Goal: Task Accomplishment & Management: Use online tool/utility

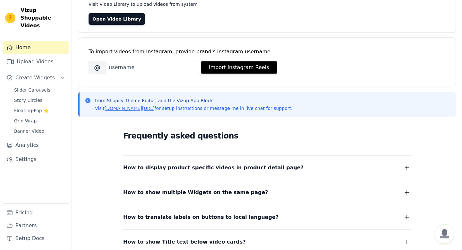
scroll to position [53, 0]
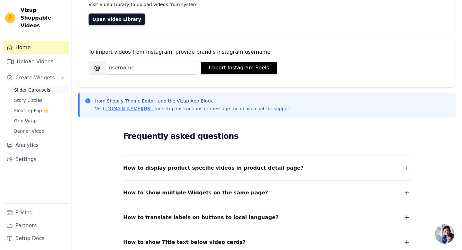
click at [30, 87] on span "Slider Carousels" at bounding box center [32, 90] width 36 height 6
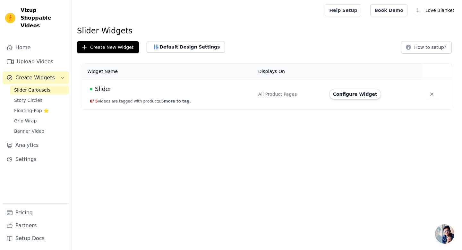
click at [149, 92] on div "Slider" at bounding box center [170, 88] width 161 height 9
click at [356, 92] on button "Configure Widget" at bounding box center [355, 94] width 52 height 10
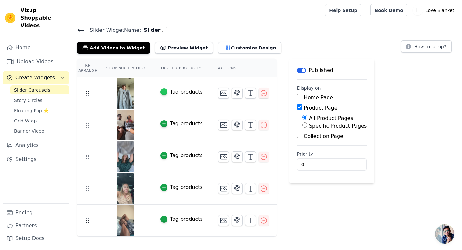
click at [165, 91] on icon "button" at bounding box center [164, 92] width 4 height 4
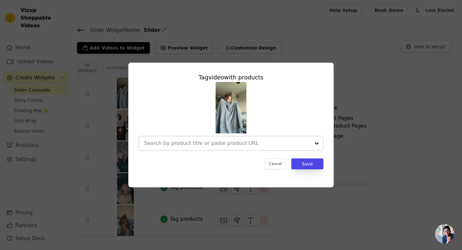
click at [214, 144] on input "text" at bounding box center [227, 143] width 166 height 8
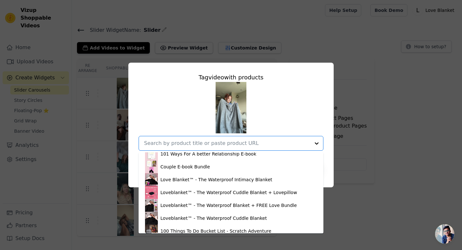
scroll to position [56, 0]
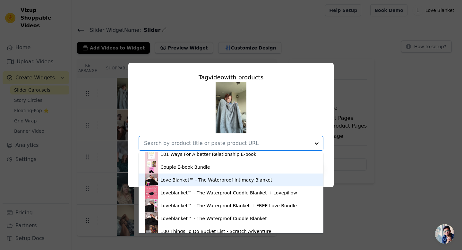
click at [217, 180] on div "Love Blanket™ - The Waterproof Intimacy Blanket" at bounding box center [217, 180] width 112 height 6
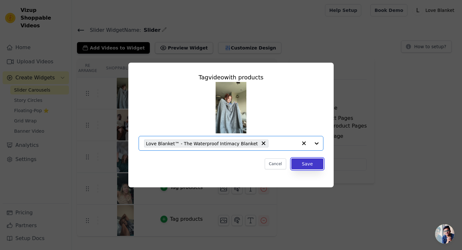
click at [308, 162] on button "Save" at bounding box center [308, 163] width 32 height 11
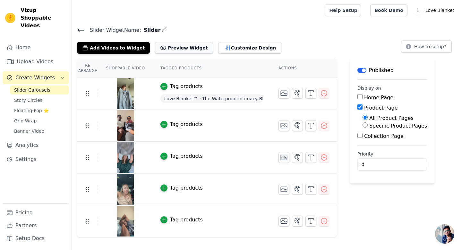
click at [198, 50] on button "Preview Widget" at bounding box center [184, 48] width 58 height 12
click at [253, 100] on span "Love Blanket™ - The Waterproof Intimacy Blanket" at bounding box center [212, 98] width 103 height 9
click at [220, 48] on button "Customize Design" at bounding box center [249, 48] width 63 height 12
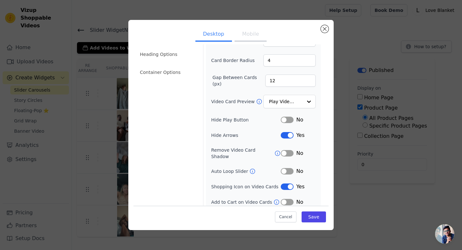
scroll to position [0, 0]
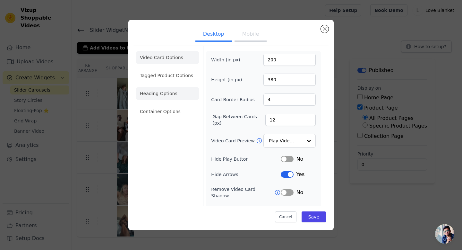
click at [170, 88] on li "Heading Options" at bounding box center [167, 93] width 63 height 13
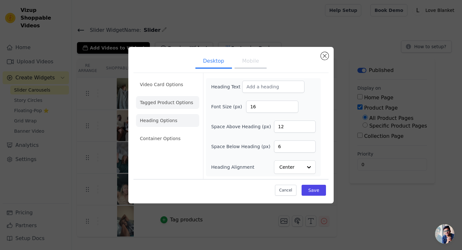
click at [172, 106] on li "Tagged Product Options" at bounding box center [167, 102] width 63 height 13
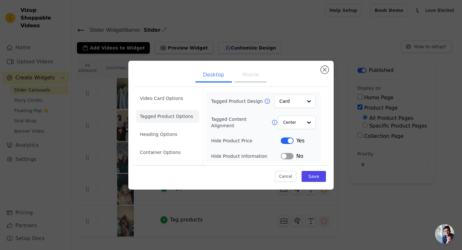
click at [250, 73] on button "Mobile" at bounding box center [251, 75] width 32 height 14
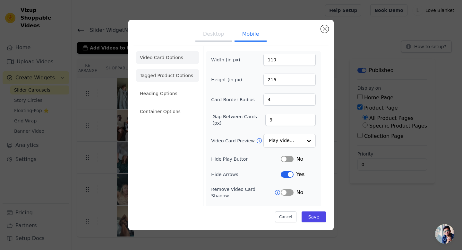
click at [163, 78] on li "Tagged Product Options" at bounding box center [167, 75] width 63 height 13
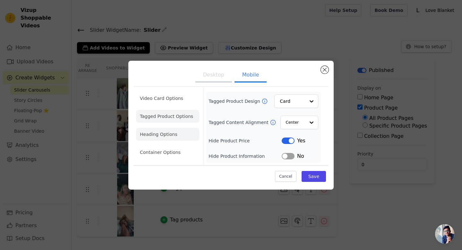
click at [163, 128] on li "Heading Options" at bounding box center [167, 134] width 63 height 13
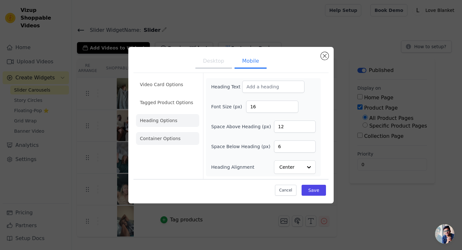
click at [163, 140] on li "Container Options" at bounding box center [167, 138] width 63 height 13
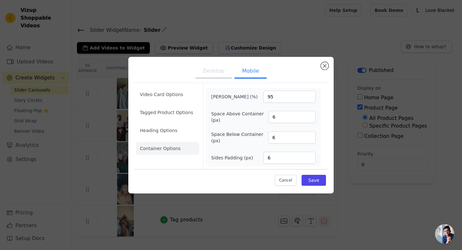
click at [165, 105] on ul "Video Card Options Tagged Product Options Heading Options Container Options" at bounding box center [167, 121] width 63 height 72
click at [165, 93] on li "Video Card Options" at bounding box center [167, 94] width 63 height 13
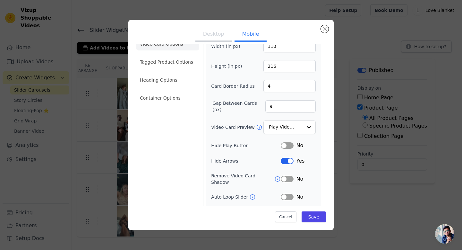
scroll to position [9, 0]
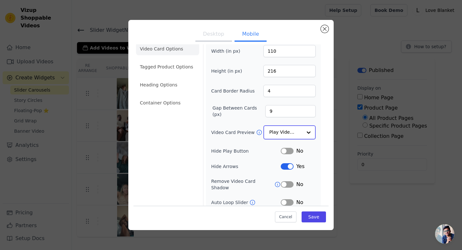
click at [294, 132] on input "Video Card Preview" at bounding box center [285, 132] width 33 height 13
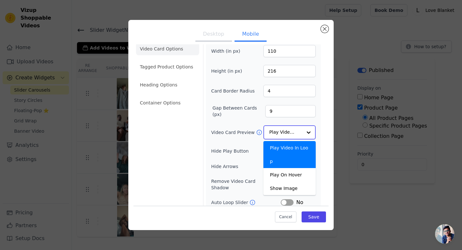
click at [294, 132] on input "Video Card Preview" at bounding box center [285, 132] width 33 height 13
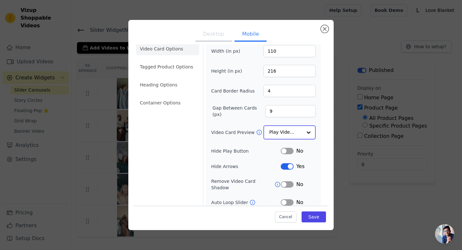
scroll to position [0, 0]
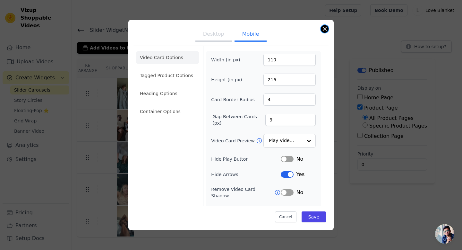
click at [327, 27] on button "Close modal" at bounding box center [325, 29] width 8 height 8
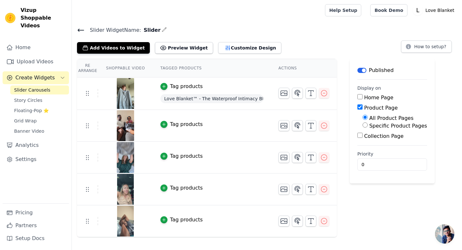
click at [247, 100] on span "Love Blanket™ - The Waterproof Intimacy Blanket" at bounding box center [212, 98] width 103 height 9
click at [207, 107] on td "Tag products Love Blanket™ - The Waterproof Intimacy Blanket" at bounding box center [212, 93] width 118 height 32
click at [324, 94] on icon "button" at bounding box center [324, 93] width 8 height 8
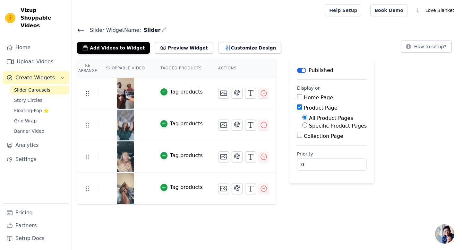
click at [405, 68] on div "Re Arrange Shoppable Video Tagged Products Actions Tag products Tag products Ta…" at bounding box center [267, 132] width 390 height 146
click at [111, 48] on button "Add Videos to Widget" at bounding box center [113, 48] width 73 height 12
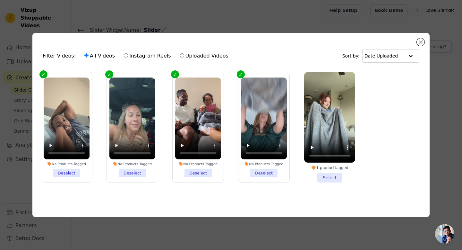
click at [360, 116] on ul "No Products Tagged Deselect No Products Tagged Deselect No Products Tagged Dese…" at bounding box center [231, 132] width 387 height 128
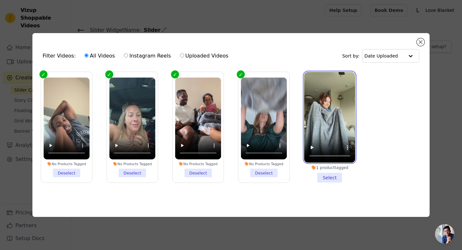
click at [334, 115] on video at bounding box center [329, 117] width 51 height 91
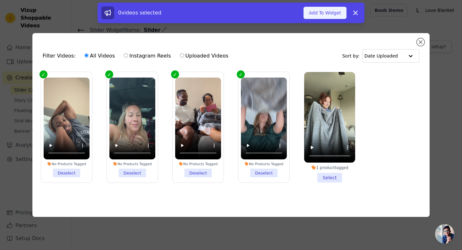
click at [327, 14] on button "Add To Widget" at bounding box center [325, 13] width 43 height 12
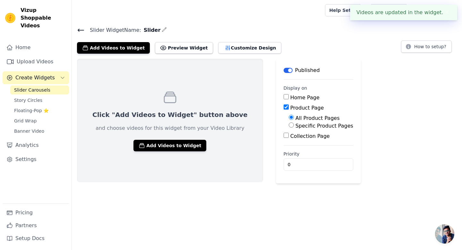
click at [79, 33] on icon at bounding box center [81, 30] width 8 height 8
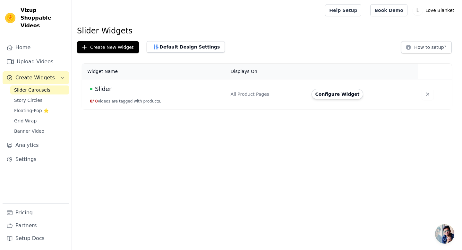
click at [147, 91] on div "Slider" at bounding box center [156, 88] width 133 height 9
click at [143, 100] on button "0 / 0 videos are tagged with products." at bounding box center [126, 101] width 72 height 5
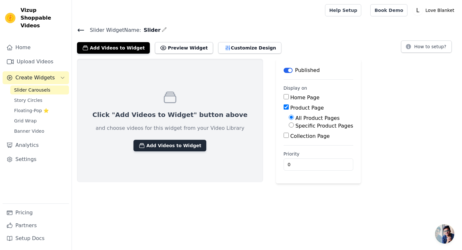
click at [165, 141] on button "Add Videos to Widget" at bounding box center [170, 146] width 73 height 12
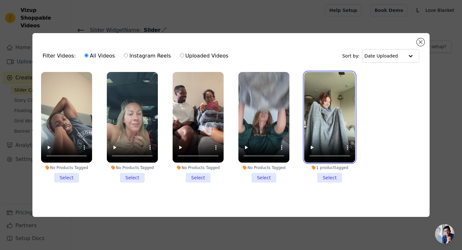
click at [327, 118] on video at bounding box center [329, 117] width 51 height 91
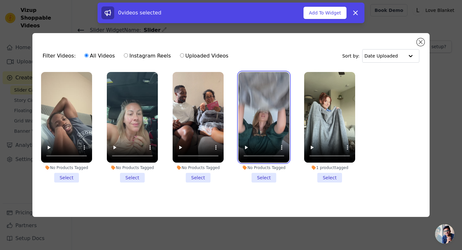
click at [279, 119] on video at bounding box center [264, 117] width 51 height 91
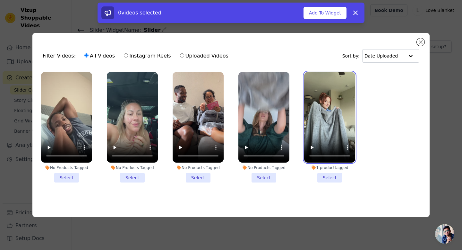
click at [319, 107] on video at bounding box center [329, 117] width 51 height 91
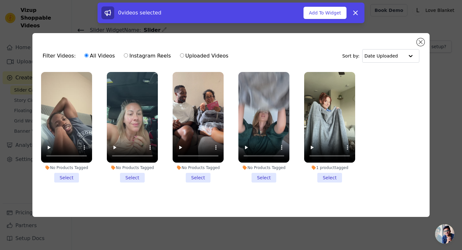
click at [328, 177] on li "1 product tagged Select" at bounding box center [329, 127] width 51 height 111
click at [0, 0] on input "1 product tagged Select" at bounding box center [0, 0] width 0 height 0
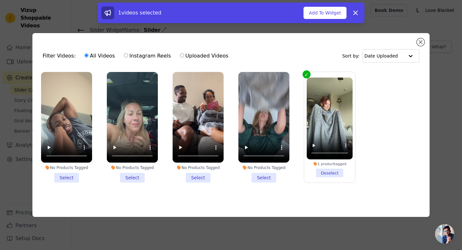
click at [261, 176] on li "No Products Tagged Select" at bounding box center [264, 127] width 51 height 111
click at [0, 0] on input "No Products Tagged Select" at bounding box center [0, 0] width 0 height 0
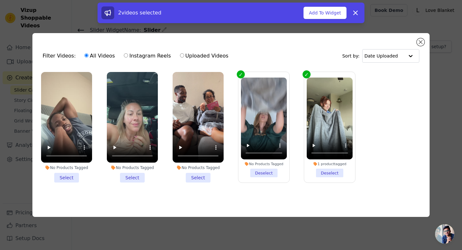
click at [203, 179] on li "No Products Tagged Select" at bounding box center [198, 127] width 51 height 111
click at [0, 0] on input "No Products Tagged Select" at bounding box center [0, 0] width 0 height 0
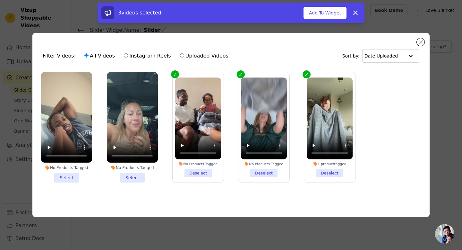
click at [131, 178] on li "No Products Tagged Select" at bounding box center [132, 127] width 51 height 111
click at [0, 0] on input "No Products Tagged Select" at bounding box center [0, 0] width 0 height 0
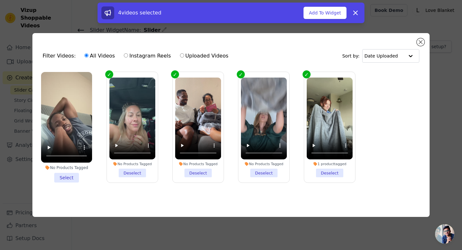
click at [65, 179] on li "No Products Tagged Select" at bounding box center [66, 127] width 51 height 111
click at [0, 0] on input "No Products Tagged Select" at bounding box center [0, 0] width 0 height 0
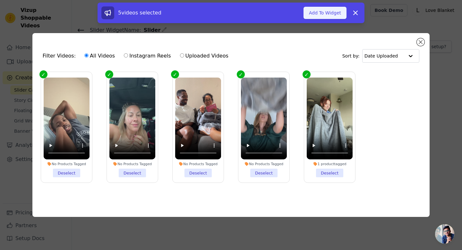
click at [327, 10] on button "Add To Widget" at bounding box center [325, 13] width 43 height 12
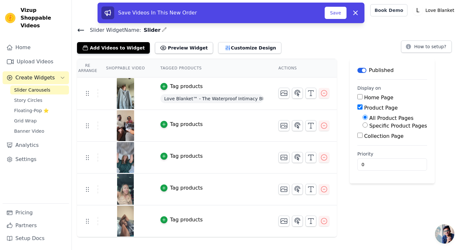
drag, startPoint x: 84, startPoint y: 188, endPoint x: 74, endPoint y: 0, distance: 188.7
click at [234, 102] on span "Love Blanket™ - The Waterproof Intimacy Blanket" at bounding box center [212, 98] width 103 height 9
click at [188, 101] on span "Love Blanket™ - The Waterproof Intimacy Blanket" at bounding box center [212, 98] width 103 height 9
click at [190, 101] on span "Love Blanket™ - The Waterproof Intimacy Blanket" at bounding box center [212, 98] width 103 height 9
click at [181, 86] on div "Tag products" at bounding box center [186, 87] width 33 height 8
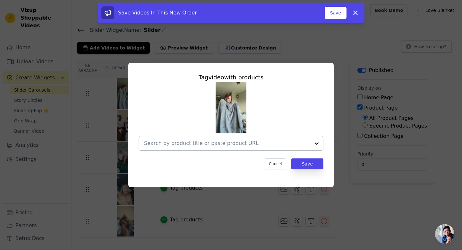
click at [268, 145] on input "text" at bounding box center [227, 143] width 166 height 8
click at [172, 147] on input "text" at bounding box center [227, 143] width 166 height 8
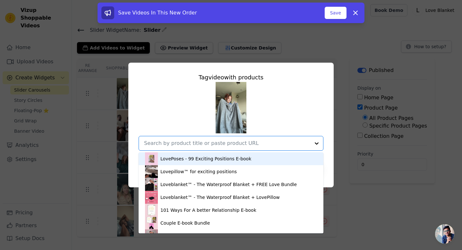
paste input "[URL][DOMAIN_NAME]"
type input "[URL][DOMAIN_NAME]"
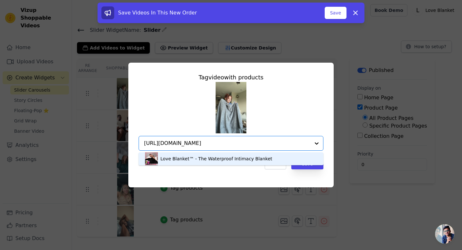
click at [193, 159] on div "Love Blanket™ - The Waterproof Intimacy Blanket" at bounding box center [217, 158] width 112 height 6
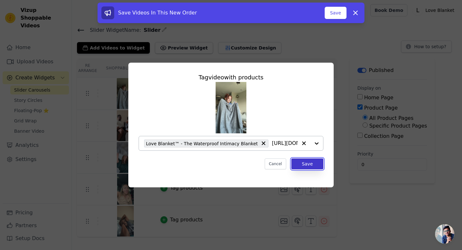
click at [307, 165] on button "Save" at bounding box center [308, 163] width 32 height 11
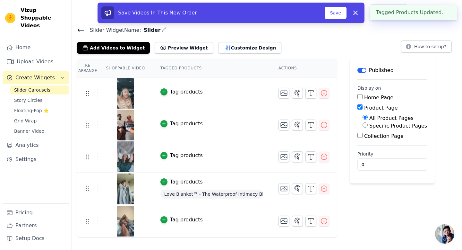
click at [179, 91] on div "Tag products" at bounding box center [186, 92] width 33 height 8
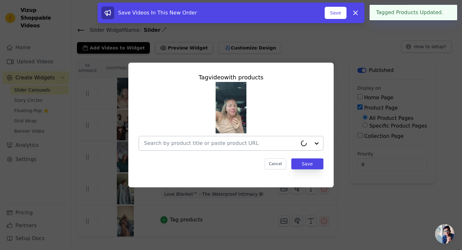
click at [228, 148] on div at bounding box center [220, 143] width 153 height 14
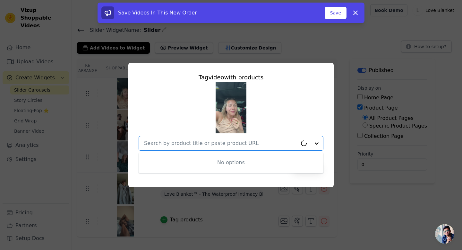
paste input "[URL][DOMAIN_NAME]"
type input "[URL][DOMAIN_NAME]"
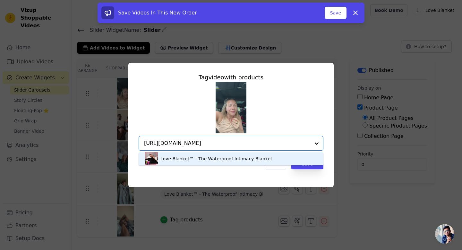
click at [236, 159] on div "Love Blanket™ - The Waterproof Intimacy Blanket" at bounding box center [217, 158] width 112 height 6
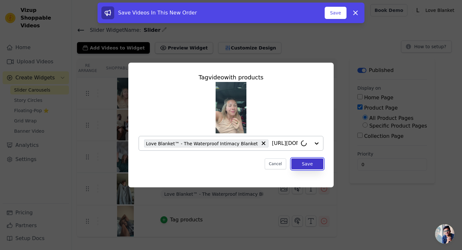
click at [311, 163] on button "Save" at bounding box center [308, 163] width 32 height 11
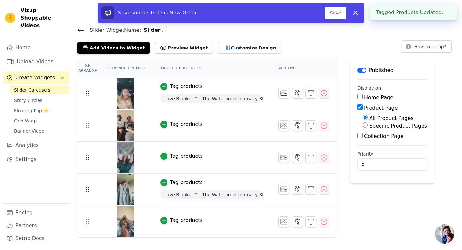
click at [177, 126] on div "Tag products" at bounding box center [186, 124] width 33 height 8
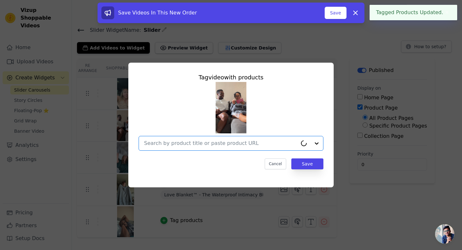
click at [188, 140] on input "text" at bounding box center [220, 143] width 153 height 8
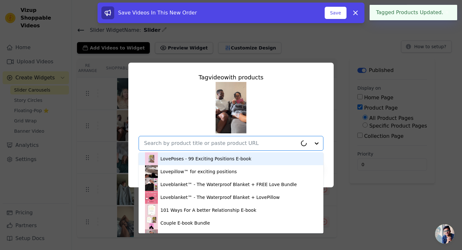
paste input "[URL][DOMAIN_NAME]"
type input "[URL][DOMAIN_NAME]"
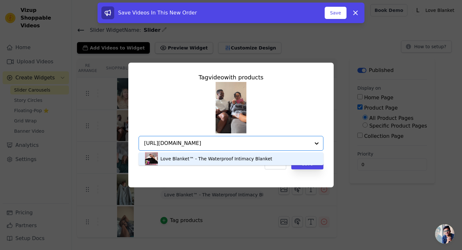
click at [190, 156] on div "Love Blanket™ - The Waterproof Intimacy Blanket" at bounding box center [217, 158] width 112 height 6
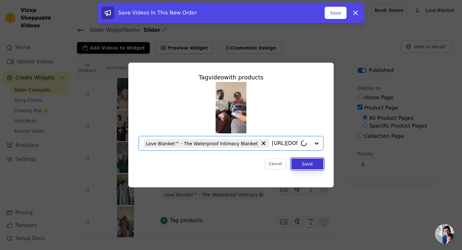
click at [315, 168] on button "Save" at bounding box center [308, 163] width 32 height 11
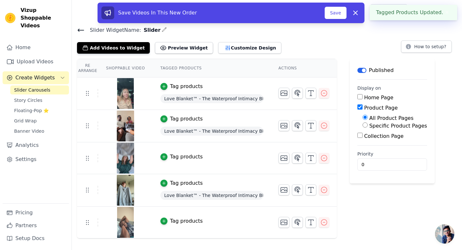
click at [182, 154] on div "Tag products" at bounding box center [186, 157] width 33 height 8
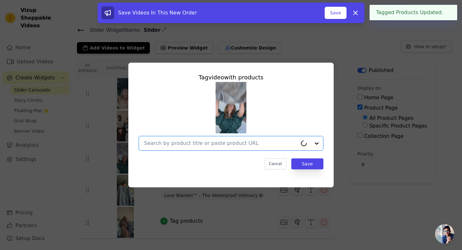
click at [207, 144] on input "text" at bounding box center [220, 143] width 153 height 8
paste input "[URL][DOMAIN_NAME]"
type input "[URL][DOMAIN_NAME]"
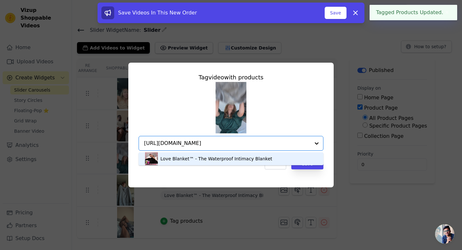
click at [215, 157] on div "Love Blanket™ - The Waterproof Intimacy Blanket" at bounding box center [217, 158] width 112 height 6
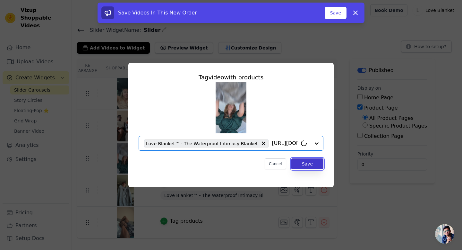
click at [311, 162] on button "Save" at bounding box center [308, 163] width 32 height 11
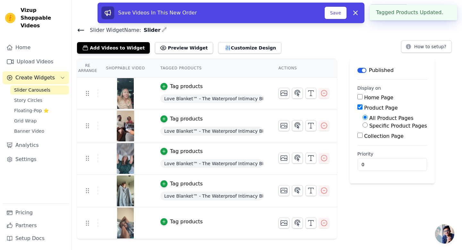
click at [180, 223] on div "Tag products" at bounding box center [186, 222] width 33 height 8
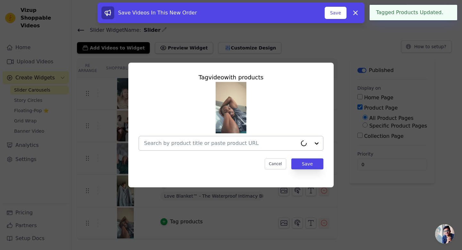
click at [202, 146] on input "text" at bounding box center [220, 143] width 153 height 8
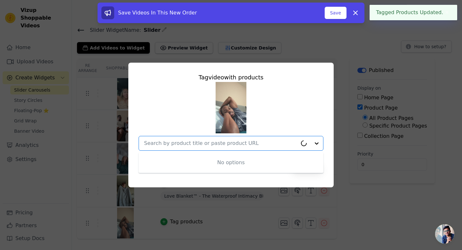
paste input "[URL][DOMAIN_NAME]"
type input "[URL][DOMAIN_NAME]"
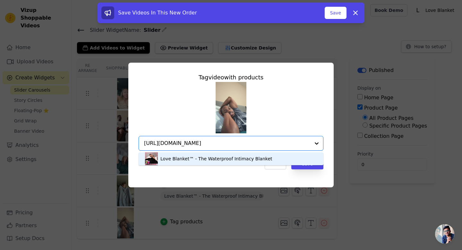
click at [257, 155] on div "Love Blanket™ - The Waterproof Intimacy Blanket" at bounding box center [217, 158] width 112 height 6
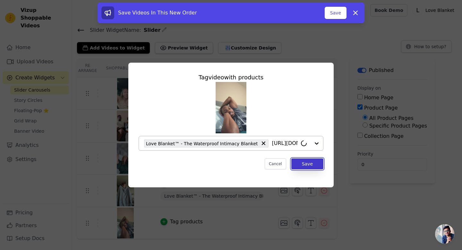
click at [310, 159] on button "Save" at bounding box center [308, 163] width 32 height 11
click at [310, 162] on tbody "Tag products Love Blanket™ - The Waterproof Intimacy Blanket Tag products Love …" at bounding box center [207, 157] width 260 height 161
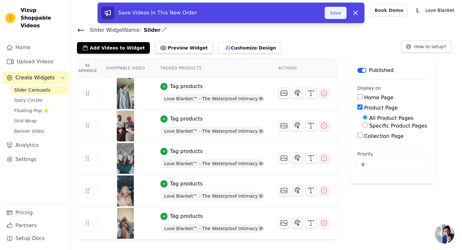
click at [338, 12] on button "Save" at bounding box center [336, 13] width 22 height 12
click at [332, 16] on button "Save" at bounding box center [336, 13] width 22 height 12
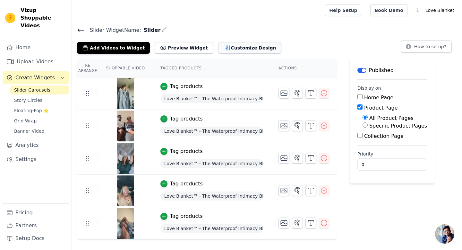
click at [245, 46] on button "Customize Design" at bounding box center [249, 48] width 63 height 12
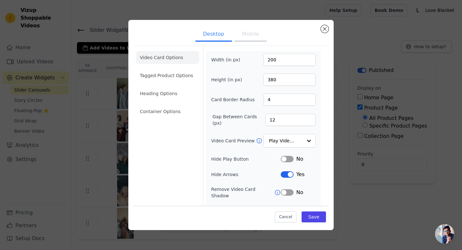
click at [247, 30] on button "Mobile" at bounding box center [251, 35] width 32 height 14
click at [160, 76] on li "Tagged Product Options" at bounding box center [167, 75] width 63 height 13
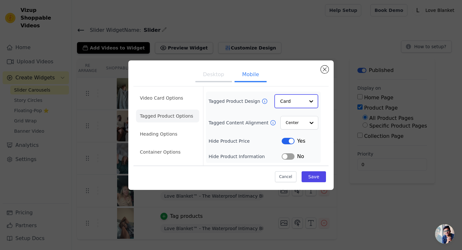
click at [312, 105] on div at bounding box center [311, 101] width 13 height 13
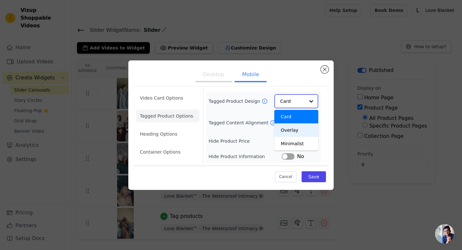
click at [310, 129] on div "Overlay" at bounding box center [297, 129] width 44 height 13
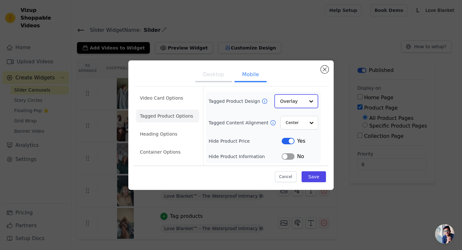
click at [306, 97] on div at bounding box center [311, 101] width 13 height 13
click at [307, 120] on div "Card" at bounding box center [297, 116] width 44 height 13
click at [307, 124] on div at bounding box center [311, 122] width 13 height 13
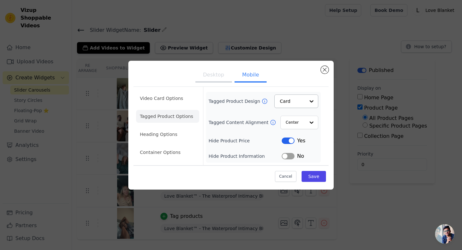
click at [331, 121] on div "Desktop Mobile Video Card Options Tagged Product Options Heading Options Contai…" at bounding box center [230, 125] width 205 height 129
click at [291, 157] on button "Label" at bounding box center [288, 156] width 13 height 6
click at [192, 136] on li "Heading Options" at bounding box center [167, 134] width 63 height 13
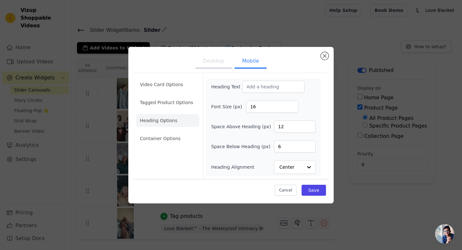
click at [192, 136] on li "Container Options" at bounding box center [167, 138] width 63 height 13
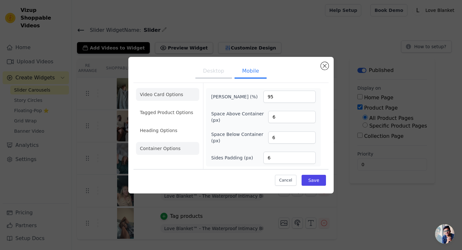
click at [169, 96] on li "Video Card Options" at bounding box center [167, 94] width 63 height 13
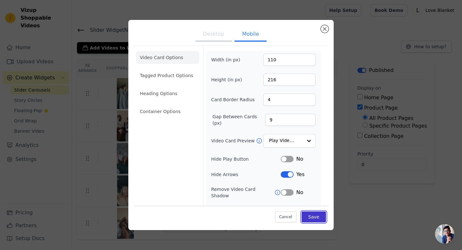
click at [320, 215] on button "Save" at bounding box center [314, 216] width 24 height 11
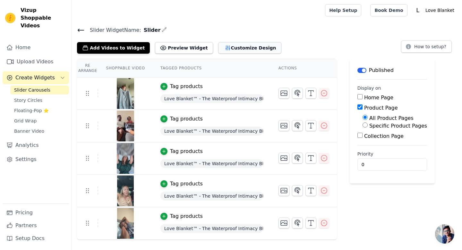
click at [236, 46] on button "Customize Design" at bounding box center [249, 48] width 63 height 12
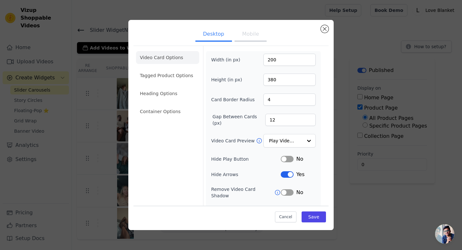
click at [241, 32] on button "Mobile" at bounding box center [251, 35] width 32 height 14
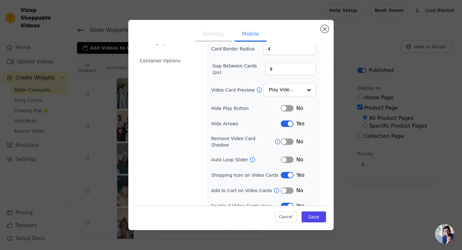
scroll to position [55, 0]
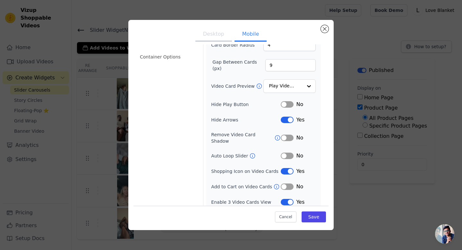
click at [275, 183] on icon at bounding box center [277, 186] width 6 height 6
click at [277, 183] on div "Add to Cart on Video Cards" at bounding box center [246, 186] width 70 height 6
click at [274, 183] on icon at bounding box center [277, 186] width 6 height 6
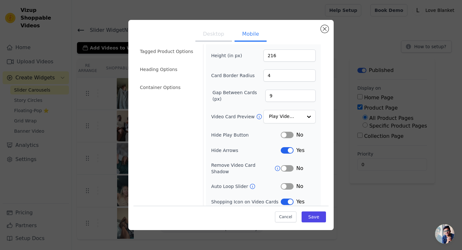
scroll to position [0, 0]
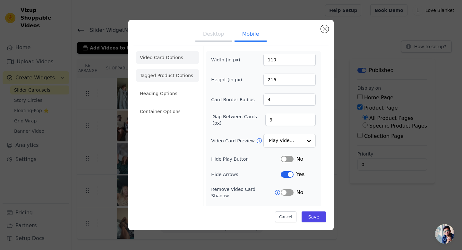
click at [170, 79] on li "Tagged Product Options" at bounding box center [167, 75] width 63 height 13
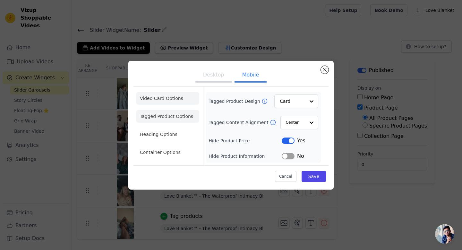
click at [173, 102] on li "Video Card Options" at bounding box center [167, 98] width 63 height 13
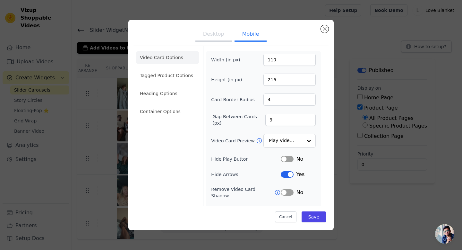
click at [217, 32] on button "Desktop" at bounding box center [214, 35] width 37 height 14
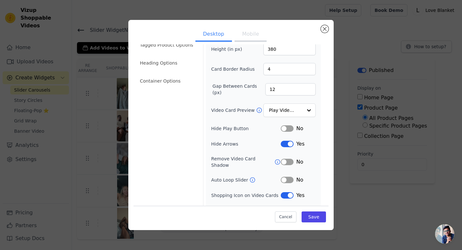
scroll to position [31, 0]
click at [298, 113] on input "Video Card Preview" at bounding box center [285, 110] width 33 height 13
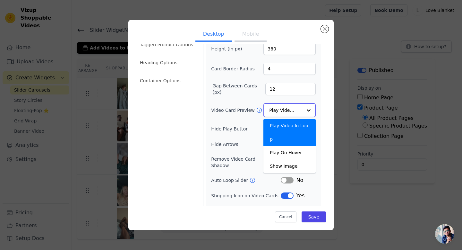
click at [298, 113] on input "Video Card Preview" at bounding box center [285, 110] width 33 height 13
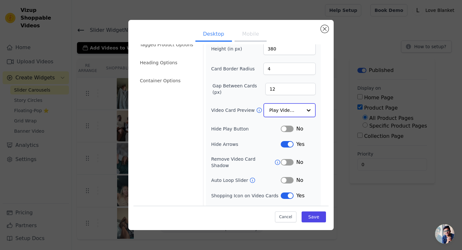
click at [298, 113] on input "Video Card Preview" at bounding box center [285, 110] width 33 height 13
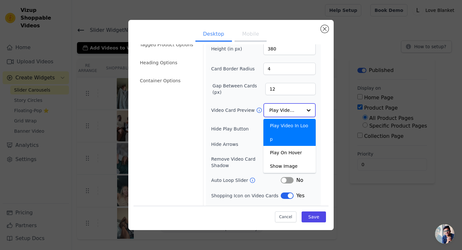
click at [298, 113] on input "Video Card Preview" at bounding box center [285, 110] width 33 height 13
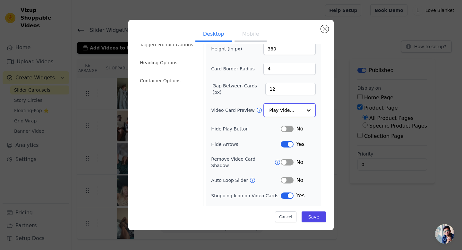
scroll to position [40, 0]
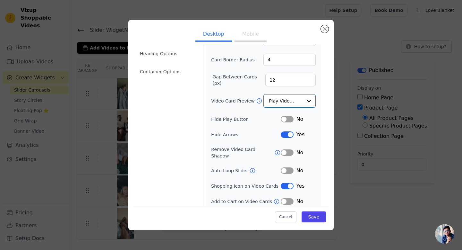
click at [291, 183] on button "Label" at bounding box center [287, 186] width 13 height 6
click at [317, 217] on button "Save" at bounding box center [314, 216] width 24 height 11
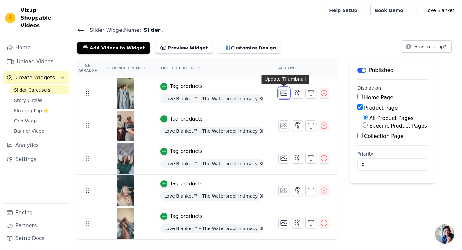
click at [282, 89] on icon "button" at bounding box center [284, 93] width 8 height 8
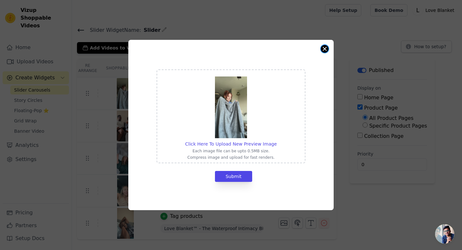
click at [322, 48] on button "Close modal" at bounding box center [325, 49] width 8 height 8
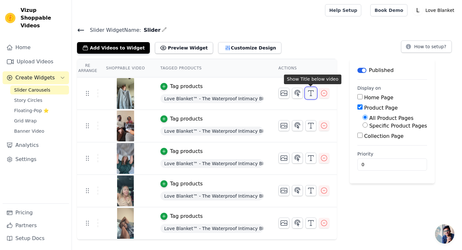
click at [314, 94] on icon "button" at bounding box center [311, 93] width 8 height 8
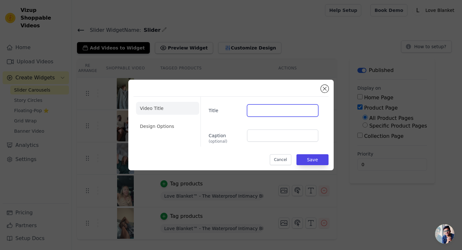
click at [305, 108] on input "Title" at bounding box center [282, 110] width 71 height 12
type input "a"
type input "Love Blanket"
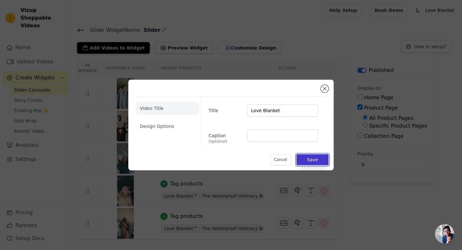
click at [316, 164] on button "Save" at bounding box center [313, 159] width 32 height 11
click at [316, 161] on button "Save" at bounding box center [313, 159] width 32 height 11
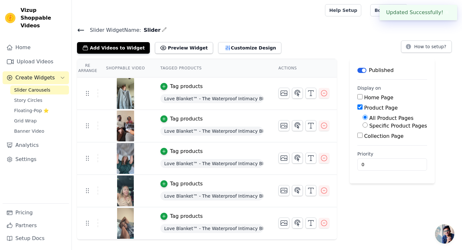
click at [316, 161] on div at bounding box center [304, 158] width 51 height 11
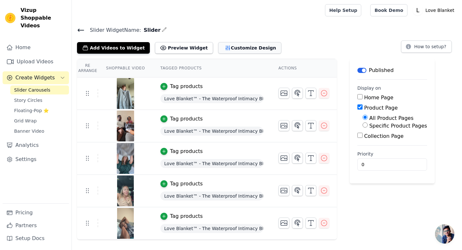
click at [226, 48] on icon "button" at bounding box center [228, 48] width 4 height 4
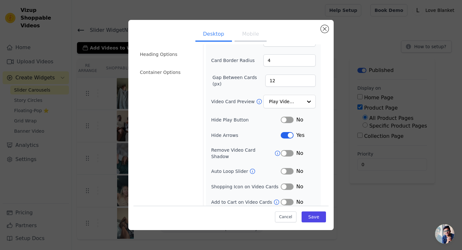
click at [291, 183] on button "Label" at bounding box center [287, 186] width 13 height 6
click at [292, 183] on button "Label" at bounding box center [287, 186] width 13 height 6
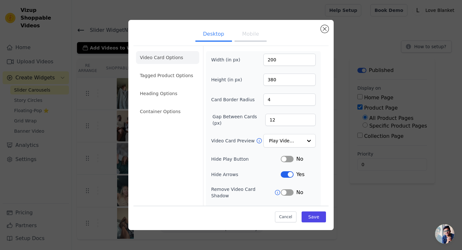
click at [244, 37] on button "Mobile" at bounding box center [251, 35] width 32 height 14
click at [214, 36] on button "Desktop" at bounding box center [214, 35] width 37 height 14
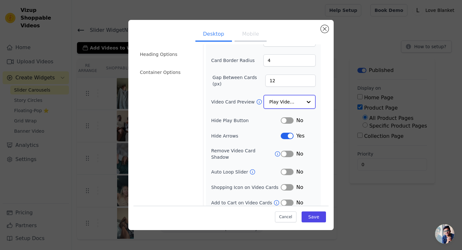
click at [298, 105] on input "Video Card Preview" at bounding box center [285, 101] width 33 height 13
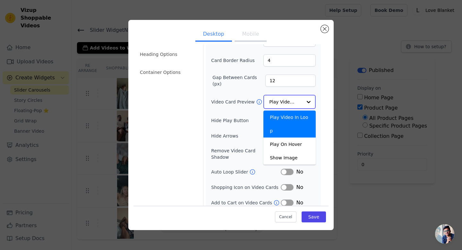
click at [299, 100] on input "Video Card Preview" at bounding box center [285, 101] width 33 height 13
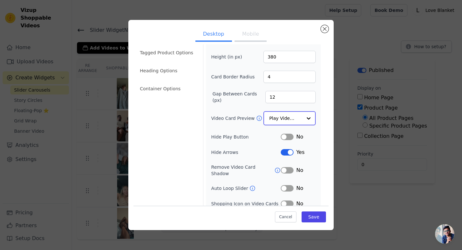
scroll to position [29, 0]
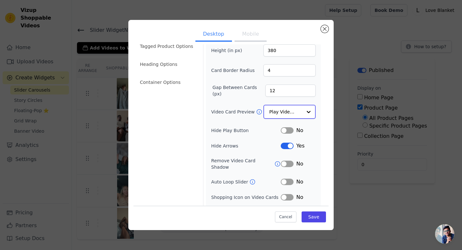
click at [276, 112] on input "Video Card Preview" at bounding box center [285, 111] width 33 height 13
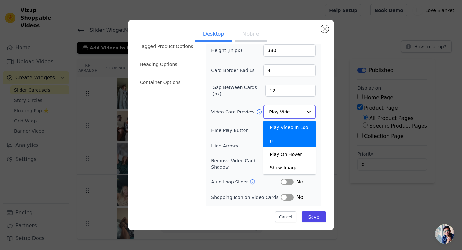
click at [276, 112] on input "Video Card Preview" at bounding box center [285, 111] width 33 height 13
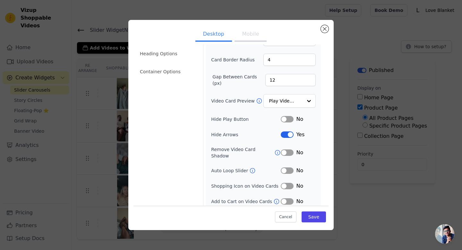
scroll to position [39, 0]
click at [275, 151] on icon at bounding box center [277, 153] width 5 height 5
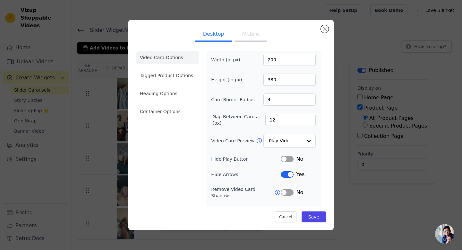
click at [247, 35] on button "Mobile" at bounding box center [251, 35] width 32 height 14
click at [223, 33] on button "Desktop" at bounding box center [214, 35] width 37 height 14
click at [162, 75] on li "Tagged Product Options" at bounding box center [167, 75] width 63 height 13
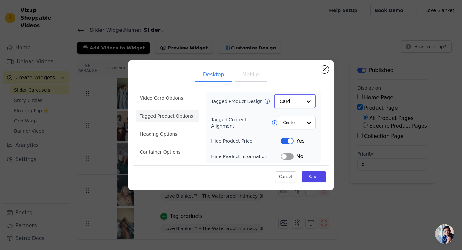
click at [306, 98] on div at bounding box center [308, 101] width 13 height 13
click at [303, 130] on div "Overlay" at bounding box center [295, 129] width 42 height 13
click at [303, 125] on div at bounding box center [308, 122] width 13 height 13
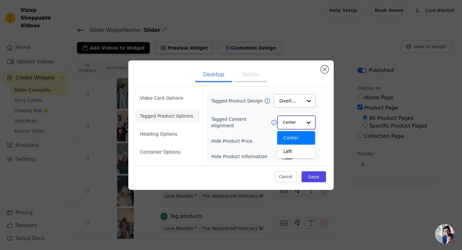
click at [303, 123] on div at bounding box center [308, 122] width 13 height 13
click at [301, 136] on div "Center" at bounding box center [296, 137] width 38 height 13
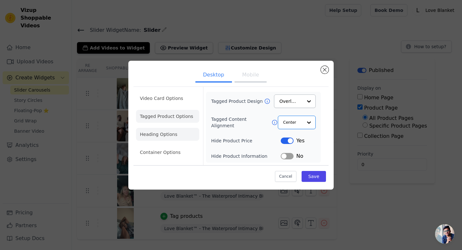
click at [168, 135] on li "Heading Options" at bounding box center [167, 134] width 63 height 13
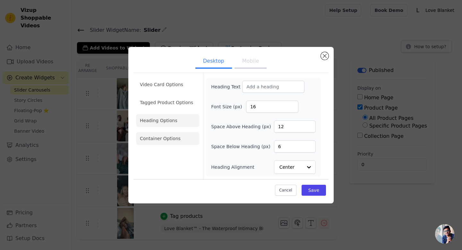
click at [158, 133] on li "Container Options" at bounding box center [167, 138] width 63 height 13
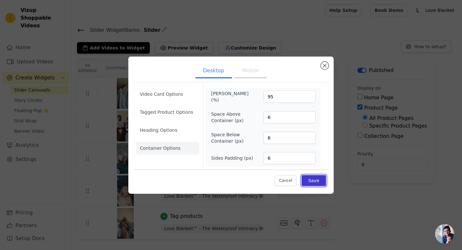
click at [313, 181] on button "Save" at bounding box center [314, 180] width 24 height 11
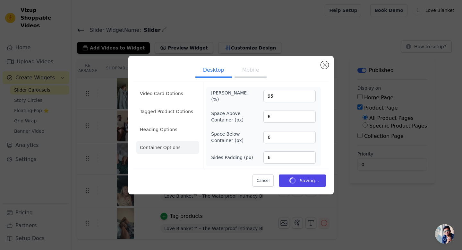
click at [253, 72] on button "Mobile" at bounding box center [251, 71] width 32 height 14
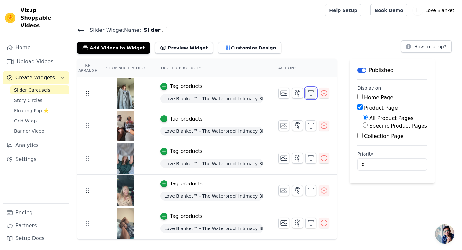
click at [306, 94] on button "button" at bounding box center [311, 93] width 11 height 11
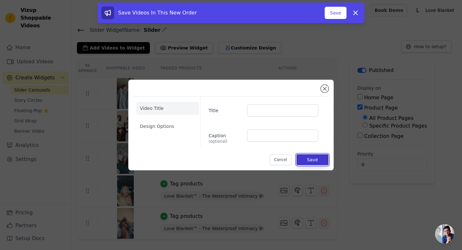
click at [324, 156] on button "Save" at bounding box center [313, 159] width 32 height 11
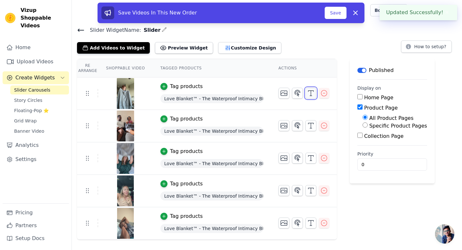
click at [313, 96] on icon "button" at bounding box center [311, 93] width 8 height 8
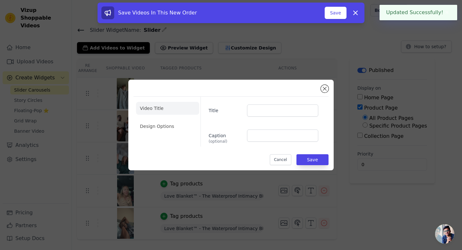
click at [176, 117] on ul "Video Title Design Options" at bounding box center [167, 117] width 63 height 36
click at [168, 126] on li "Design Options" at bounding box center [167, 126] width 63 height 13
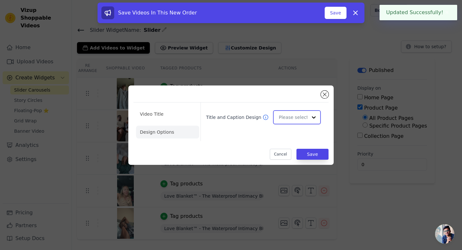
click at [305, 118] on input "Title and Caption Design" at bounding box center [293, 117] width 29 height 13
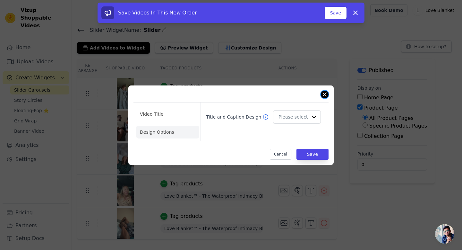
click at [326, 93] on button "Close modal" at bounding box center [325, 95] width 8 height 8
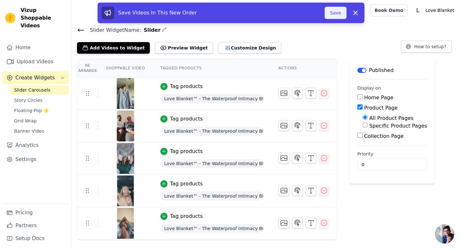
click at [342, 14] on button "Save" at bounding box center [336, 13] width 22 height 12
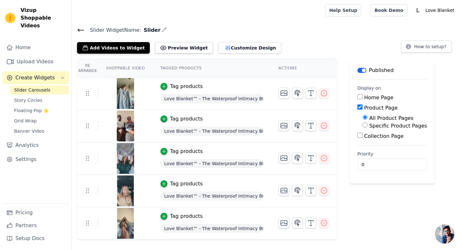
click at [129, 97] on img at bounding box center [126, 93] width 18 height 31
click at [196, 102] on span "Love Blanket™ - The Waterproof Intimacy Blanket" at bounding box center [212, 98] width 103 height 9
click at [121, 98] on img at bounding box center [126, 93] width 18 height 31
click at [230, 48] on button "Customize Design" at bounding box center [249, 48] width 63 height 12
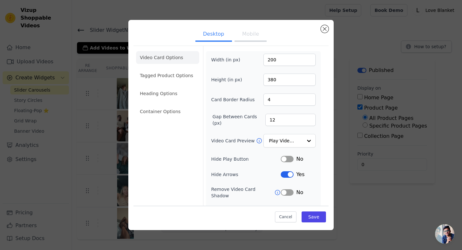
click at [251, 39] on button "Mobile" at bounding box center [251, 35] width 32 height 14
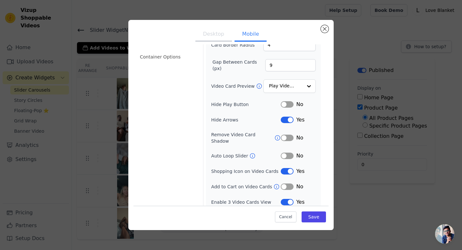
click at [215, 37] on button "Desktop" at bounding box center [214, 35] width 37 height 14
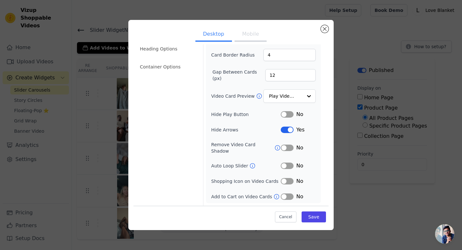
scroll to position [39, 0]
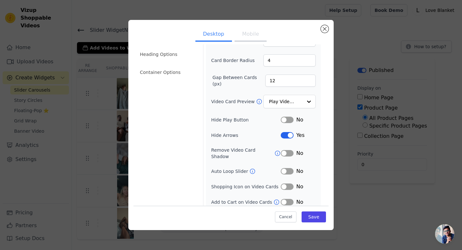
click at [244, 35] on button "Mobile" at bounding box center [251, 35] width 32 height 14
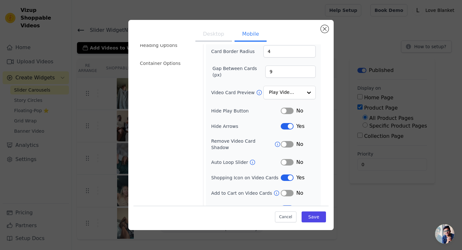
scroll to position [48, 0]
click at [291, 174] on button "Label" at bounding box center [287, 177] width 13 height 6
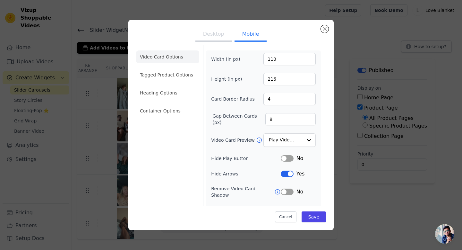
scroll to position [0, 0]
click at [290, 139] on input "Video Card Preview" at bounding box center [285, 141] width 33 height 13
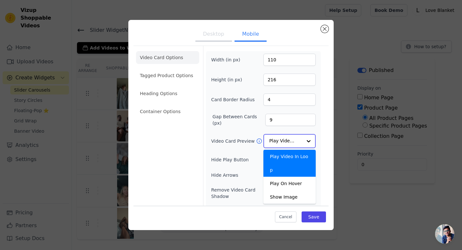
click at [287, 154] on div "Play Video In Loop" at bounding box center [290, 163] width 52 height 27
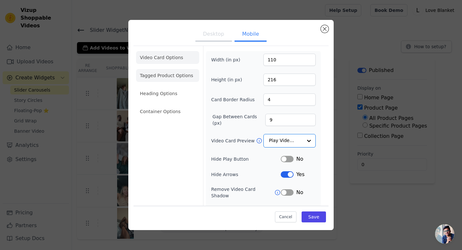
click at [170, 75] on li "Tagged Product Options" at bounding box center [167, 75] width 63 height 13
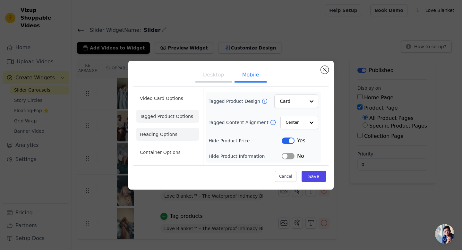
click at [171, 134] on li "Heading Options" at bounding box center [167, 134] width 63 height 13
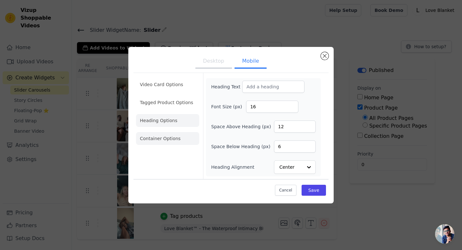
click at [171, 143] on li "Container Options" at bounding box center [167, 138] width 63 height 13
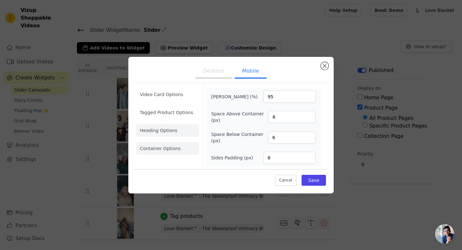
click at [176, 133] on li "Heading Options" at bounding box center [167, 130] width 63 height 13
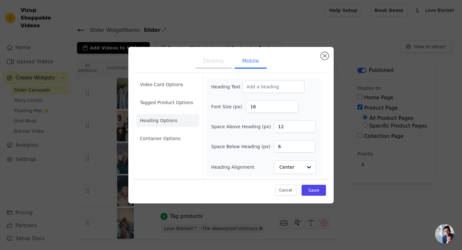
click at [170, 145] on ul "Video Card Options Tagged Product Options Heading Options Container Options" at bounding box center [167, 111] width 63 height 72
click at [170, 140] on li "Container Options" at bounding box center [167, 138] width 63 height 13
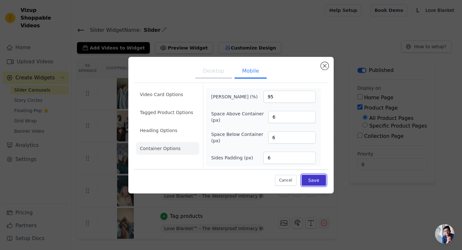
click at [319, 183] on button "Save" at bounding box center [314, 180] width 24 height 11
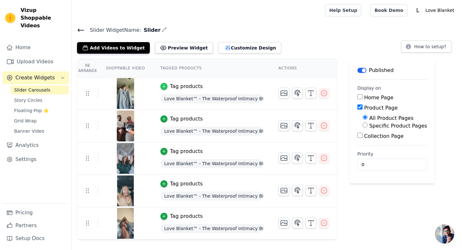
click at [166, 86] on div "button" at bounding box center [164, 86] width 7 height 7
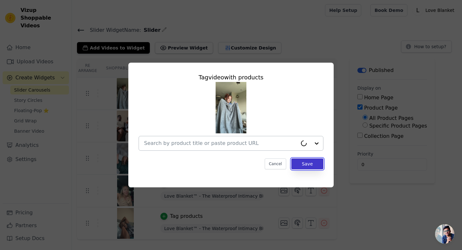
click at [305, 164] on button "Save" at bounding box center [308, 163] width 32 height 11
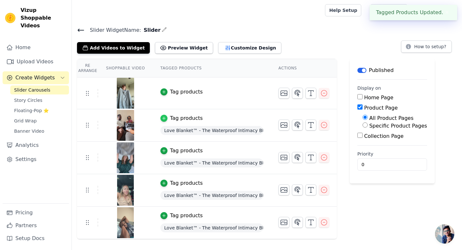
click at [164, 117] on icon "button" at bounding box center [164, 118] width 4 height 4
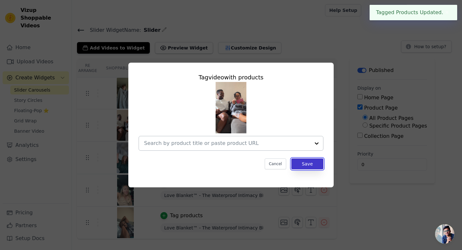
click at [317, 164] on button "Save" at bounding box center [308, 163] width 32 height 11
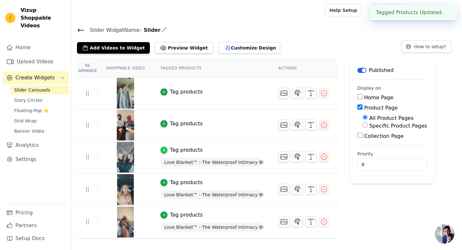
click at [164, 148] on icon "button" at bounding box center [164, 150] width 4 height 4
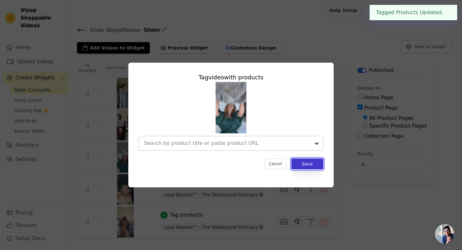
click at [315, 163] on button "Save" at bounding box center [308, 163] width 32 height 11
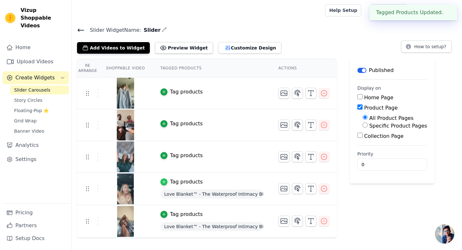
click at [165, 180] on icon "button" at bounding box center [164, 181] width 4 height 4
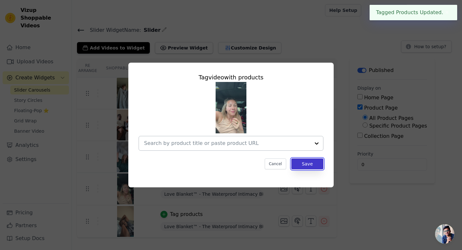
click at [303, 162] on button "Save" at bounding box center [308, 163] width 32 height 11
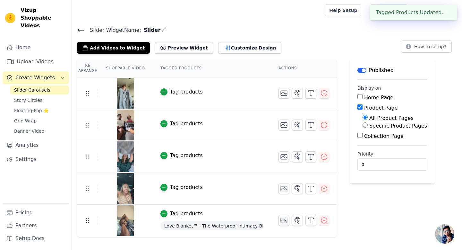
click at [168, 214] on button "Tag products" at bounding box center [182, 214] width 42 height 8
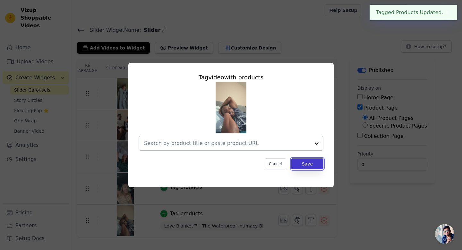
click at [323, 163] on button "Save" at bounding box center [308, 163] width 32 height 11
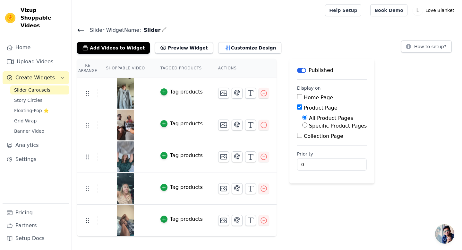
click at [227, 53] on div "Slider Widget Name: Slider Add Videos to Widget Preview Widget Customize Design…" at bounding box center [267, 131] width 390 height 211
click at [227, 49] on button "Customize Design" at bounding box center [249, 48] width 63 height 12
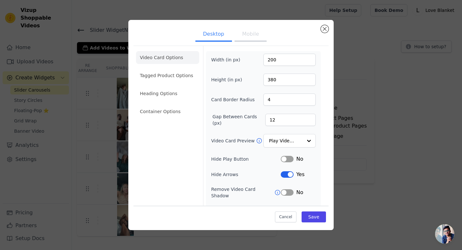
click at [237, 40] on button "Mobile" at bounding box center [251, 35] width 32 height 14
click at [253, 33] on button "Mobile" at bounding box center [251, 35] width 32 height 14
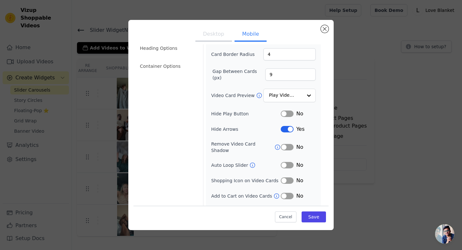
scroll to position [50, 0]
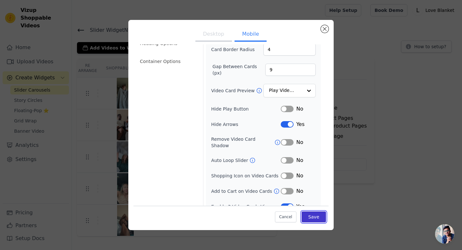
click at [316, 216] on button "Save" at bounding box center [314, 216] width 24 height 11
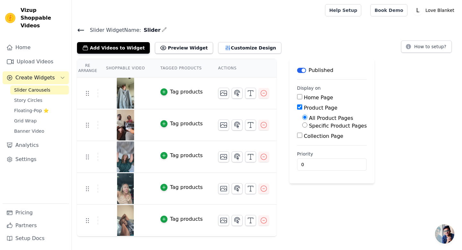
click at [175, 67] on th "Tagged Products" at bounding box center [182, 68] width 58 height 18
click at [78, 29] on icon at bounding box center [81, 30] width 8 height 8
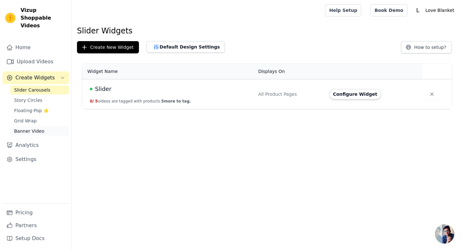
click at [29, 128] on span "Banner Video" at bounding box center [29, 131] width 30 height 6
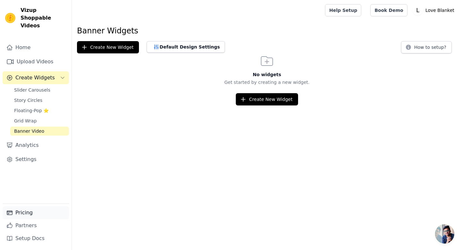
click at [30, 214] on link "Pricing" at bounding box center [36, 212] width 66 height 13
